Goal: Information Seeking & Learning: Check status

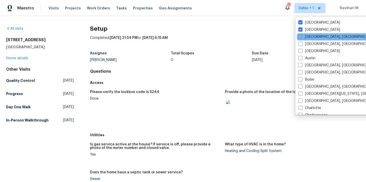
scroll to position [430, 0]
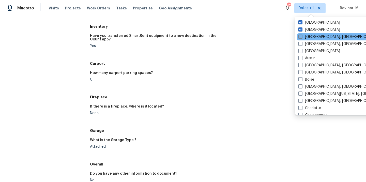
click at [302, 38] on span at bounding box center [301, 37] width 4 height 4
click at [302, 38] on input "[GEOGRAPHIC_DATA], [GEOGRAPHIC_DATA]" at bounding box center [300, 35] width 3 height 3
checkbox input "true"
click at [56, 8] on span "Visits" at bounding box center [54, 8] width 10 height 5
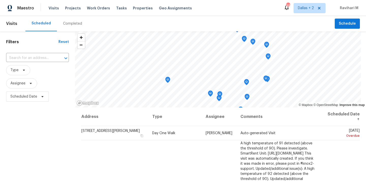
click at [72, 24] on div "Completed" at bounding box center [72, 23] width 19 height 5
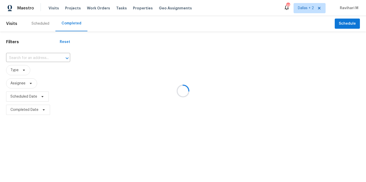
click at [72, 24] on div at bounding box center [183, 91] width 366 height 182
click at [20, 57] on div at bounding box center [183, 91] width 366 height 182
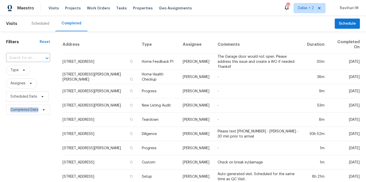
click at [20, 57] on input "text" at bounding box center [21, 58] width 30 height 8
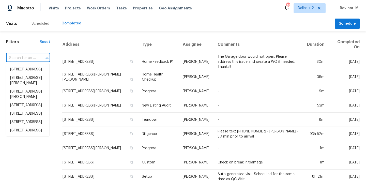
paste input "[STREET_ADDRESS][PERSON_NAME]"
type input "[STREET_ADDRESS][PERSON_NAME]"
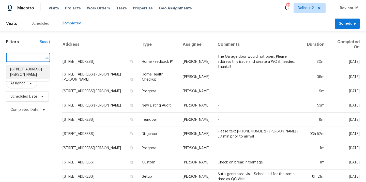
click at [28, 74] on li "[STREET_ADDRESS][PERSON_NAME]" at bounding box center [27, 72] width 43 height 14
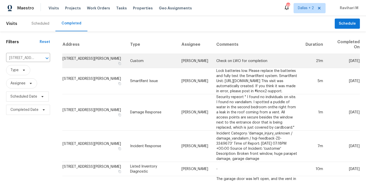
click at [95, 59] on td "[STREET_ADDRESS][PERSON_NAME]" at bounding box center [94, 61] width 64 height 14
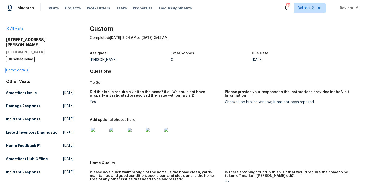
click at [23, 69] on link "Home details" at bounding box center [17, 71] width 22 height 4
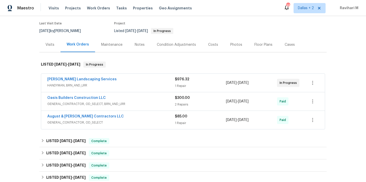
scroll to position [40, 0]
click at [112, 83] on span "HANDYMAN, BRN_AND_LRR" at bounding box center [111, 85] width 128 height 5
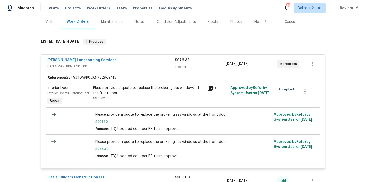
scroll to position [61, 0]
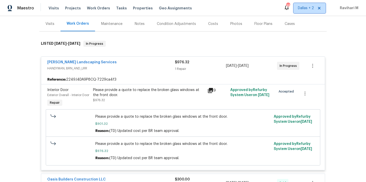
click at [311, 8] on span "Dallas + 2" at bounding box center [306, 8] width 16 height 5
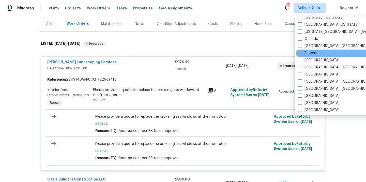
scroll to position [269, 0]
click at [301, 53] on span at bounding box center [300, 53] width 4 height 4
click at [301, 53] on input "Phoenix" at bounding box center [299, 52] width 3 height 3
checkbox input "true"
click at [52, 8] on span "Visits" at bounding box center [54, 8] width 10 height 5
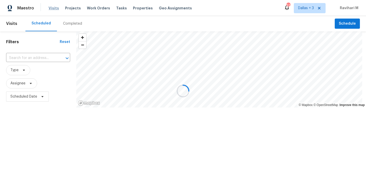
click at [52, 8] on div at bounding box center [183, 91] width 366 height 182
click at [72, 22] on div at bounding box center [183, 91] width 366 height 182
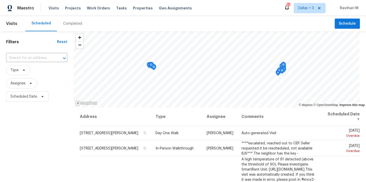
click at [72, 22] on div "Completed" at bounding box center [72, 23] width 19 height 5
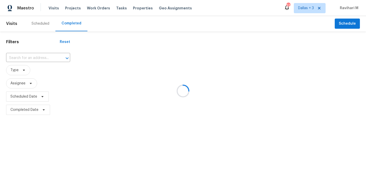
click at [72, 22] on div at bounding box center [183, 91] width 366 height 182
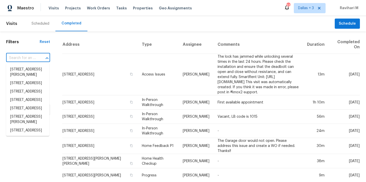
click at [28, 58] on input "text" at bounding box center [21, 58] width 30 height 8
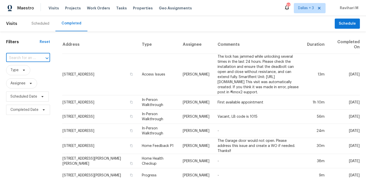
click at [28, 58] on input "text" at bounding box center [21, 58] width 30 height 8
paste input "[STREET_ADDRESS]"
type input "[STREET_ADDRESS]"
click at [26, 71] on li "[STREET_ADDRESS]" at bounding box center [27, 69] width 43 height 8
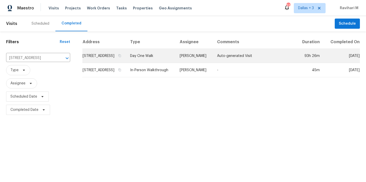
click at [126, 58] on td "[STREET_ADDRESS]" at bounding box center [104, 56] width 44 height 14
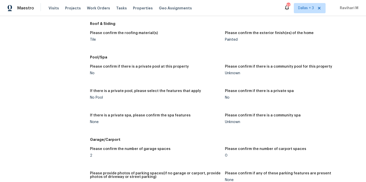
scroll to position [612, 0]
